Goal: Task Accomplishment & Management: Manage account settings

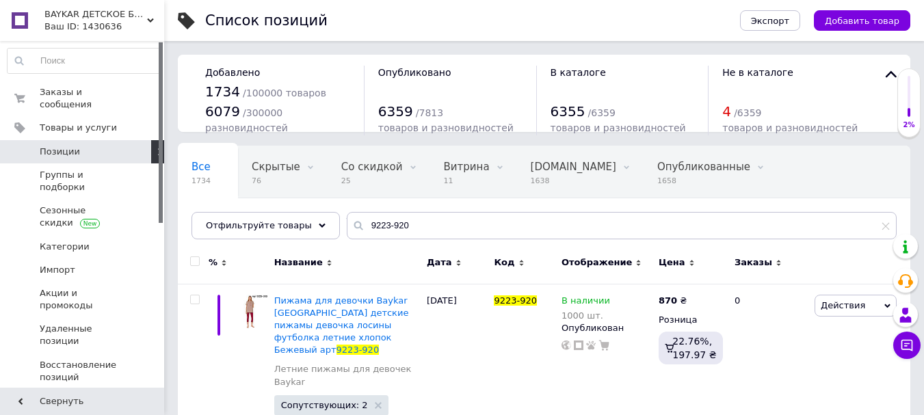
click at [467, 216] on input "9223-920" at bounding box center [622, 225] width 550 height 27
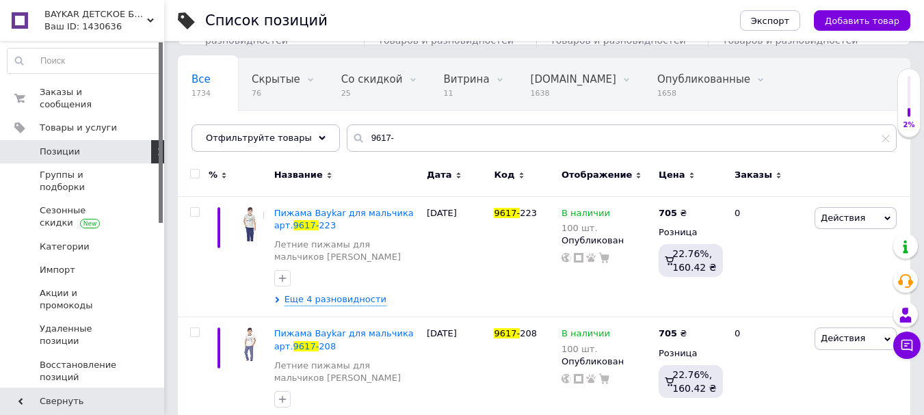
scroll to position [111, 0]
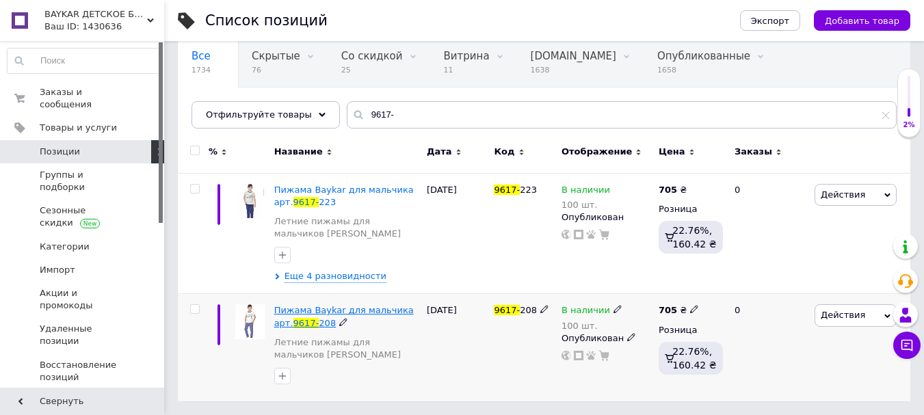
type input "9617-"
click at [374, 315] on span "Пижама Baykar для мальчика арт." at bounding box center [344, 316] width 140 height 23
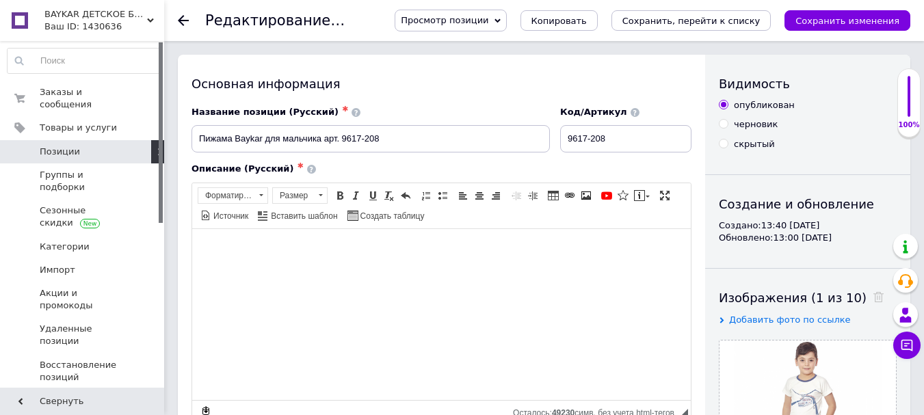
click at [723, 144] on input "скрытый" at bounding box center [723, 143] width 9 height 9
radio input "true"
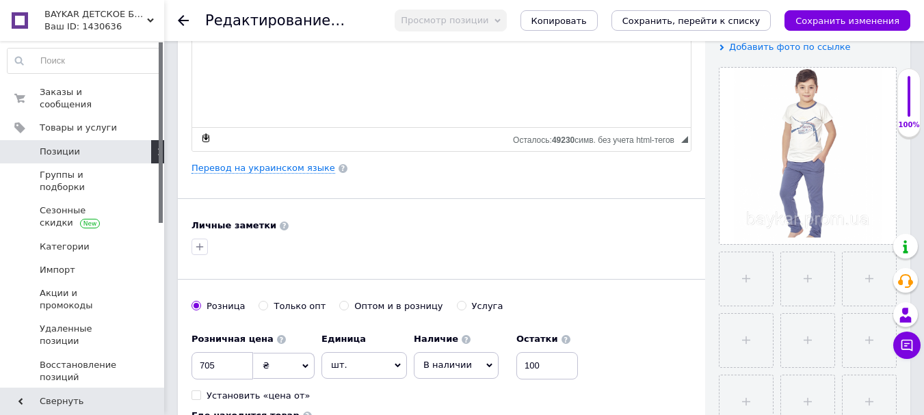
scroll to position [274, 0]
click at [445, 358] on span "В наличии" at bounding box center [456, 365] width 85 height 26
click at [453, 396] on li "Нет в наличии" at bounding box center [456, 393] width 83 height 19
click at [562, 365] on input "100" at bounding box center [556, 365] width 62 height 27
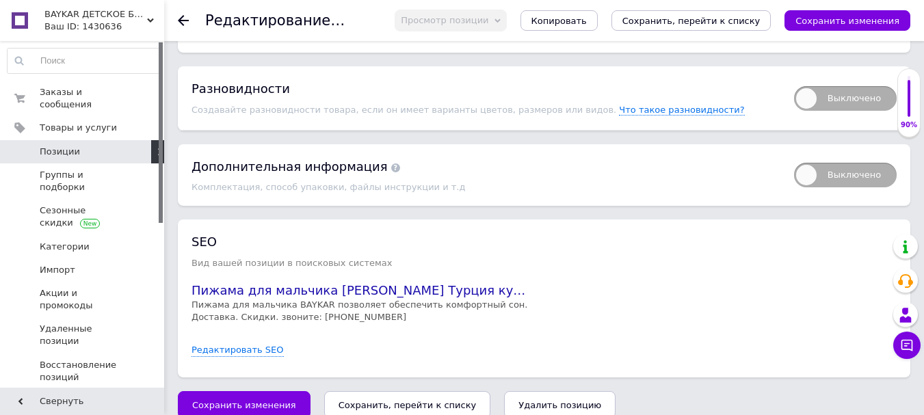
scroll to position [1814, 0]
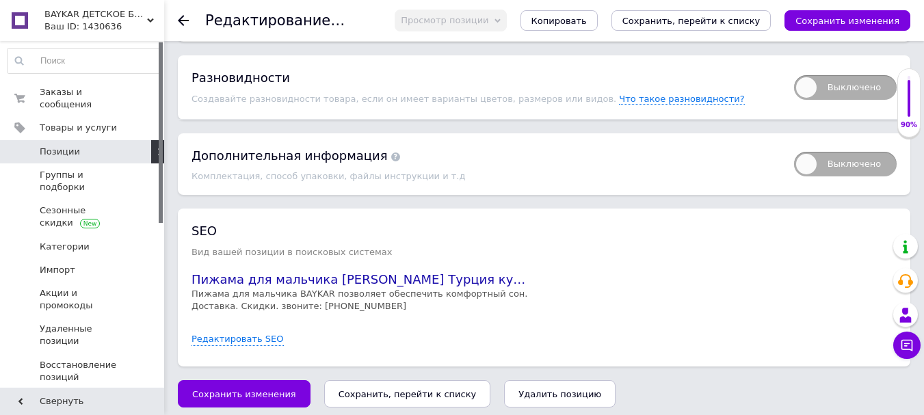
click at [878, 75] on span "Выключено" at bounding box center [845, 87] width 103 height 25
click at [794, 68] on input "Выключено" at bounding box center [789, 70] width 9 height 9
checkbox input "true"
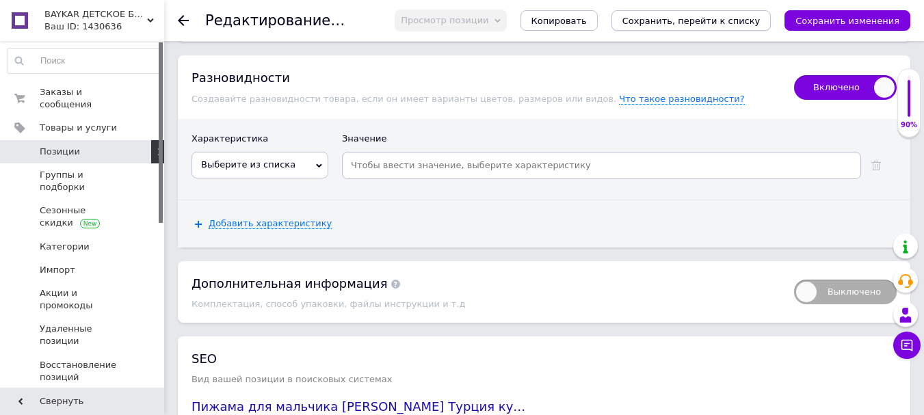
click at [722, 21] on icon "Сохранить, перейти к списку" at bounding box center [692, 21] width 138 height 10
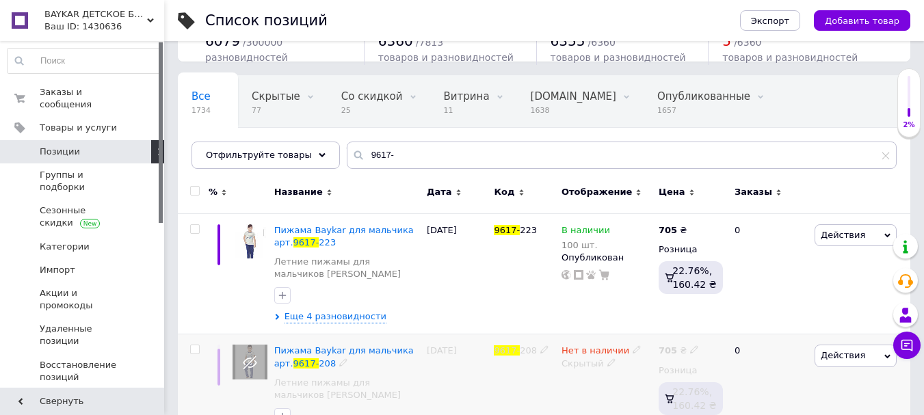
scroll to position [111, 0]
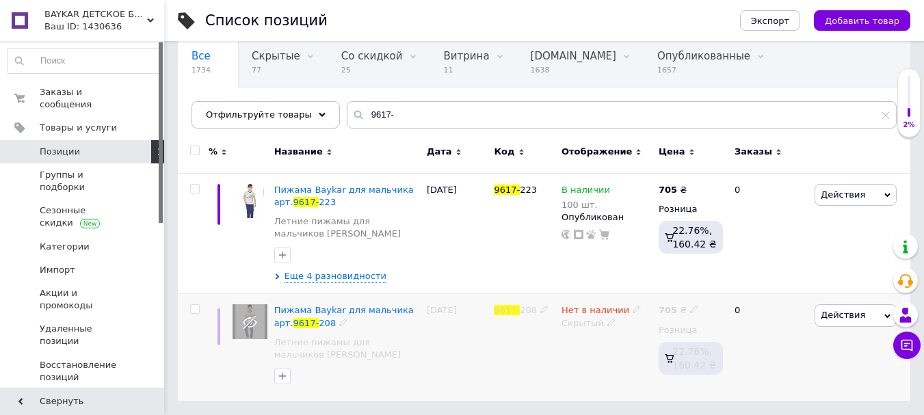
click at [847, 317] on span "Действия" at bounding box center [843, 315] width 44 height 10
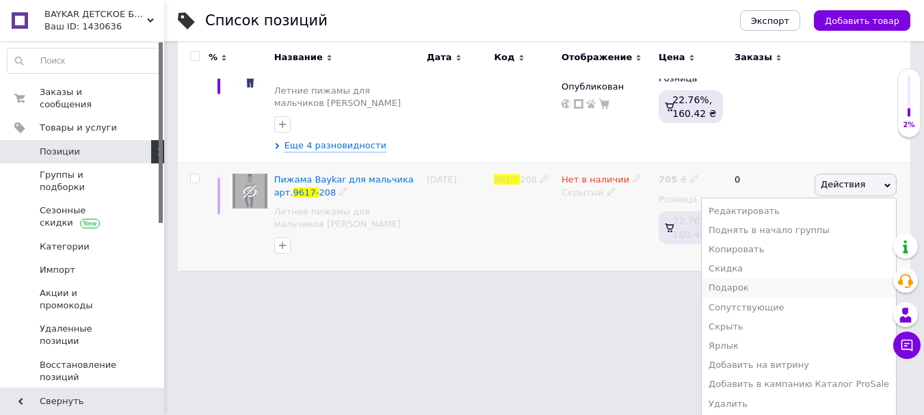
scroll to position [244, 0]
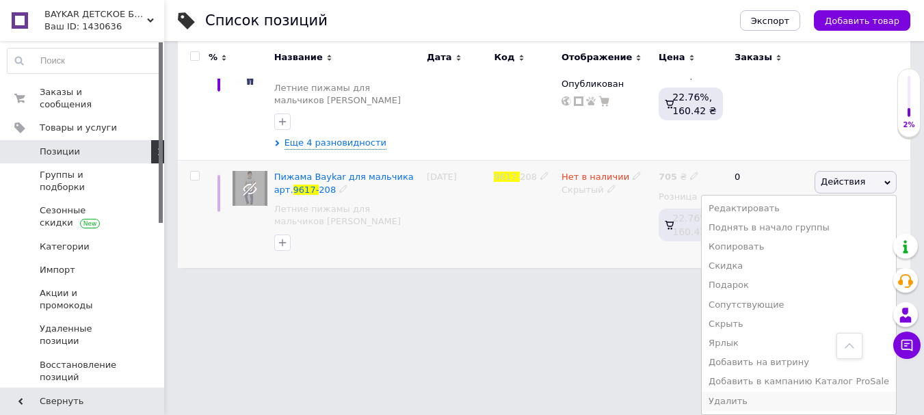
click at [763, 398] on li "Удалить" at bounding box center [799, 401] width 194 height 19
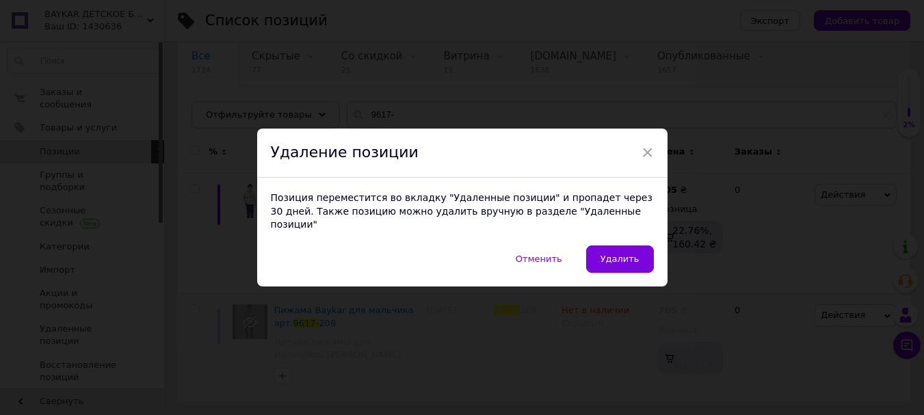
scroll to position [111, 0]
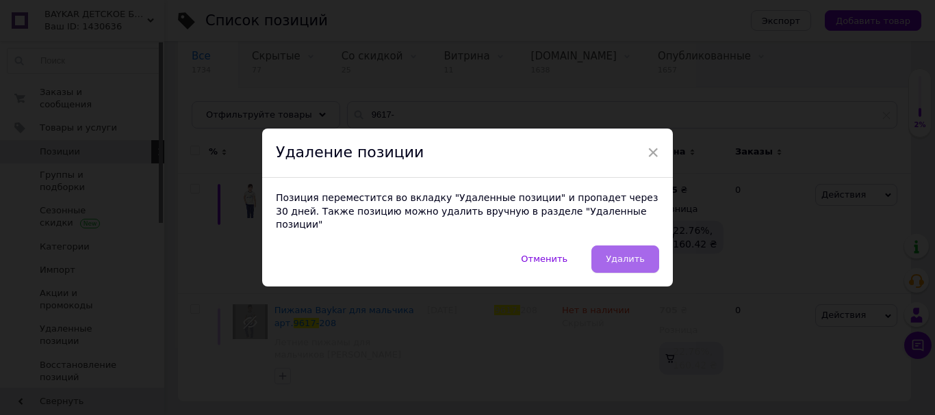
click at [627, 254] on span "Удалить" at bounding box center [624, 259] width 39 height 10
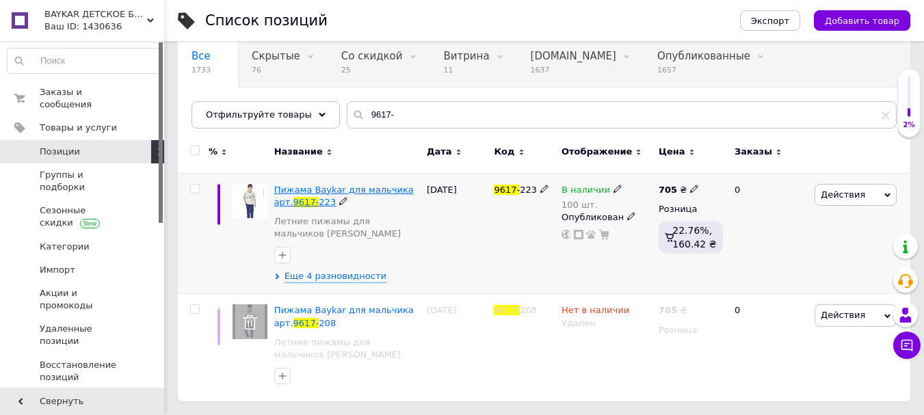
click at [389, 188] on span "Пижама Baykar для мальчика арт." at bounding box center [344, 196] width 140 height 23
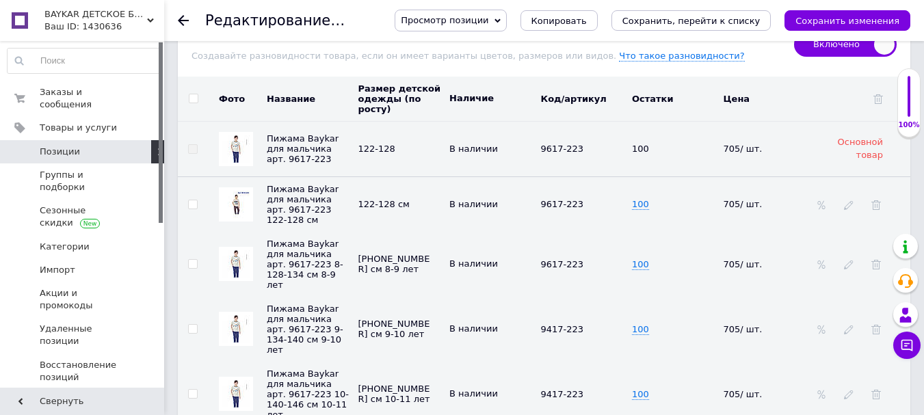
scroll to position [1916, 0]
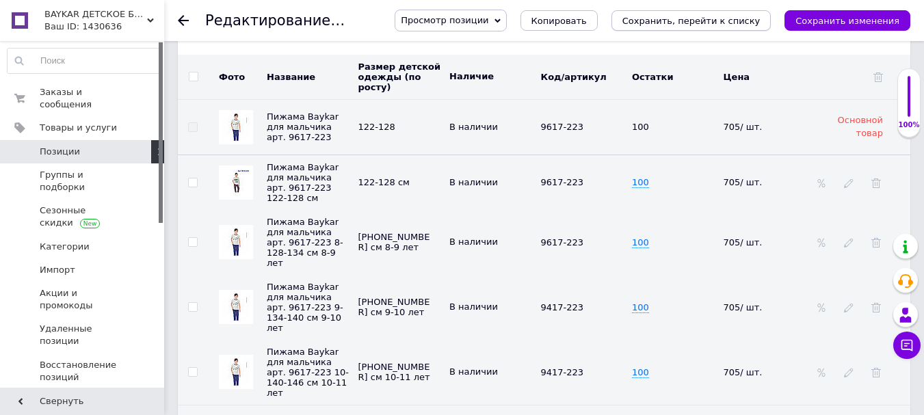
click at [683, 23] on icon "Сохранить, перейти к списку" at bounding box center [692, 21] width 138 height 10
